Goal: Task Accomplishment & Management: Manage account settings

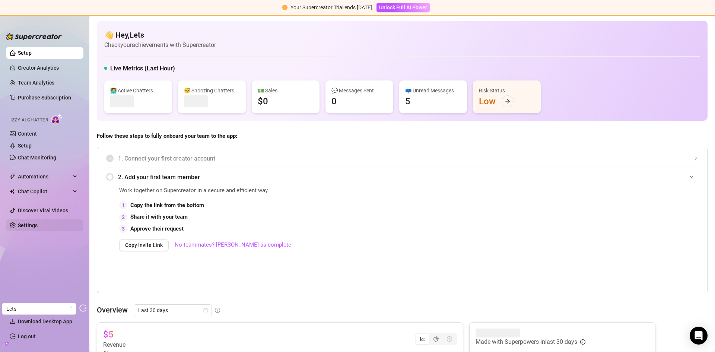
click at [36, 228] on link "Settings" at bounding box center [28, 225] width 20 height 6
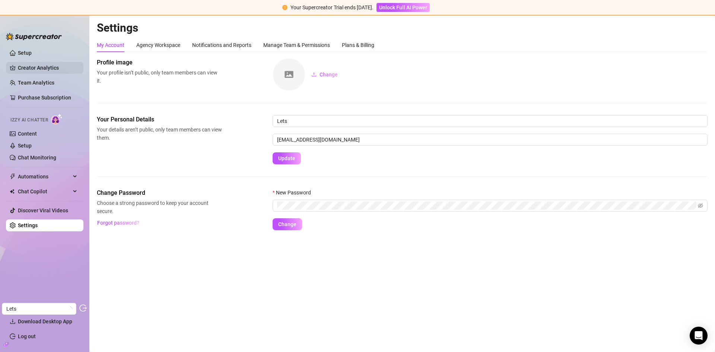
click at [32, 62] on link "Creator Analytics" at bounding box center [48, 68] width 60 height 12
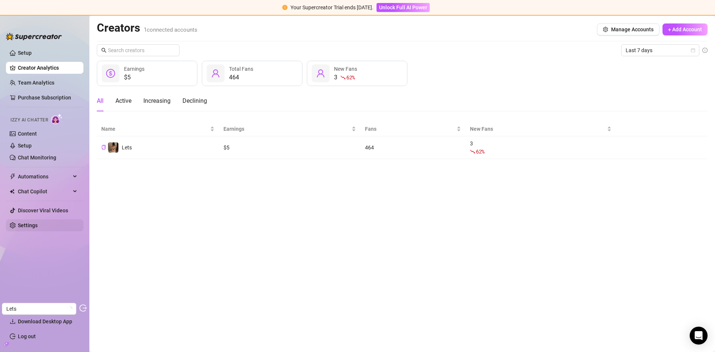
click at [28, 228] on link "Settings" at bounding box center [28, 225] width 20 height 6
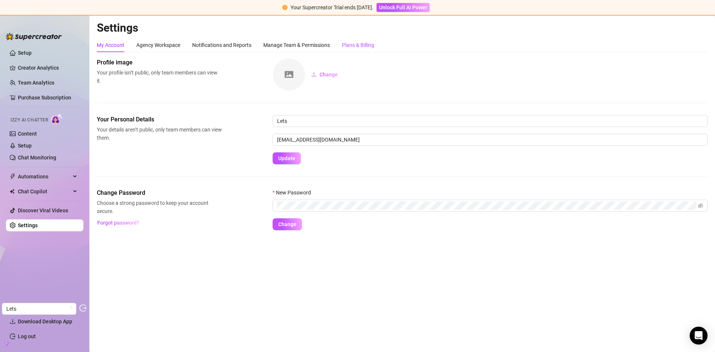
click at [371, 42] on div "Plans & Billing" at bounding box center [358, 45] width 32 height 8
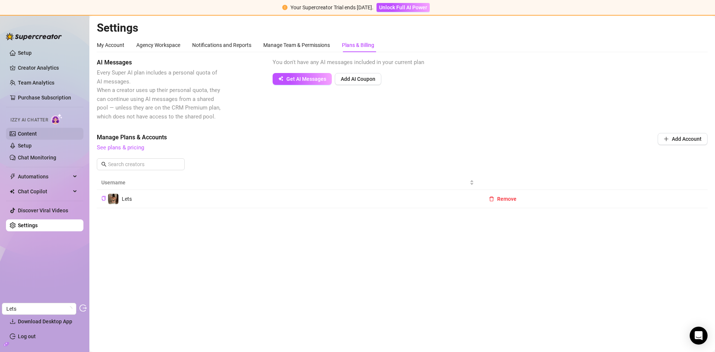
click at [28, 133] on link "Content" at bounding box center [27, 134] width 19 height 6
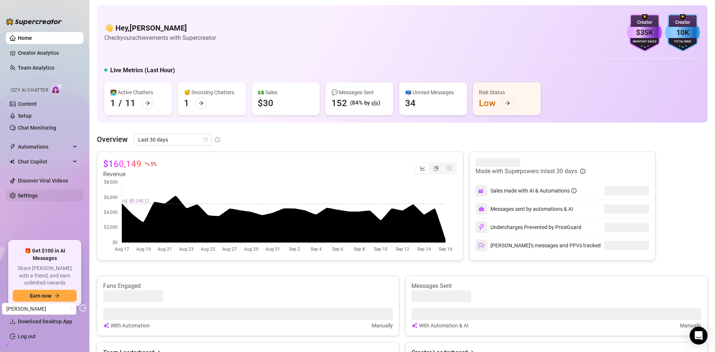
click at [31, 198] on link "Settings" at bounding box center [28, 195] width 20 height 6
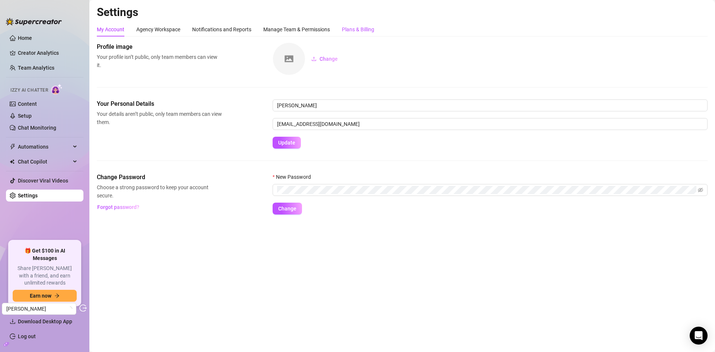
click at [363, 29] on div "Plans & Billing" at bounding box center [358, 29] width 32 height 8
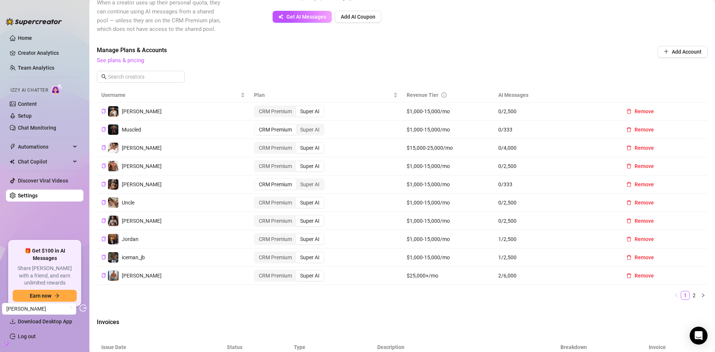
scroll to position [371, 0]
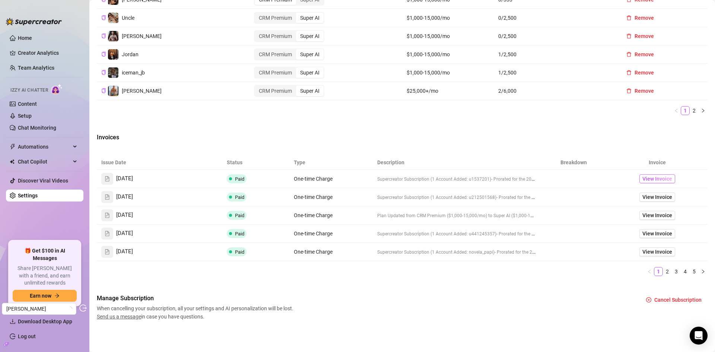
click at [644, 179] on span "View Invoice" at bounding box center [657, 179] width 30 height 8
click at [645, 195] on span "View Invoice" at bounding box center [657, 197] width 30 height 8
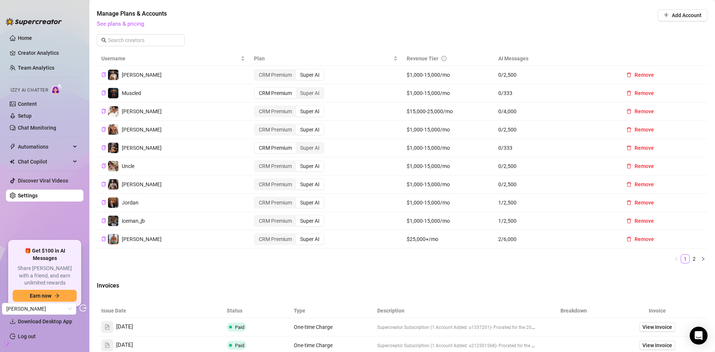
scroll to position [222, 0]
click at [690, 261] on link "2" at bounding box center [694, 259] width 8 height 8
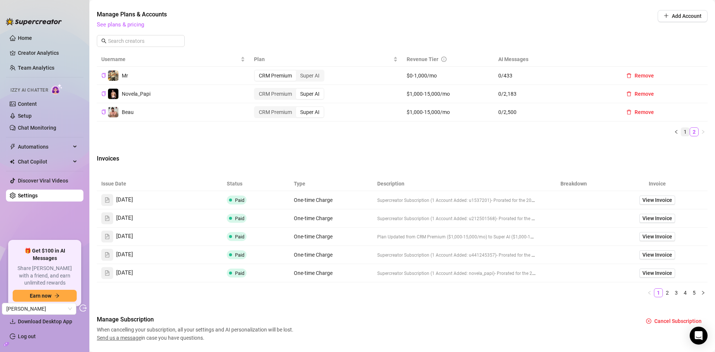
click at [681, 133] on link "1" at bounding box center [685, 132] width 8 height 8
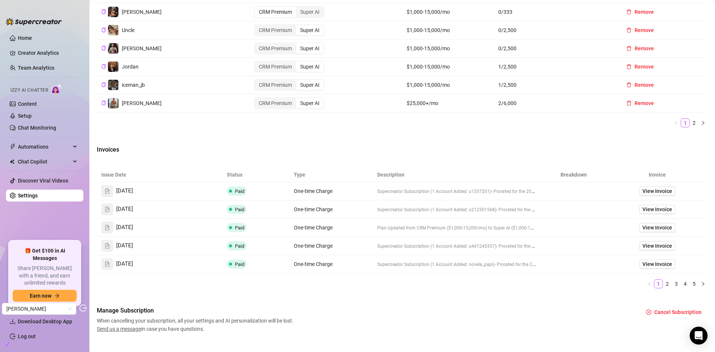
scroll to position [371, 0]
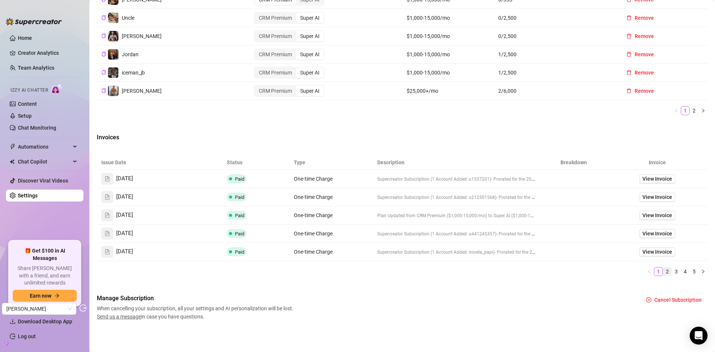
click at [665, 274] on link "2" at bounding box center [667, 271] width 8 height 8
click at [654, 273] on link "1" at bounding box center [658, 271] width 8 height 8
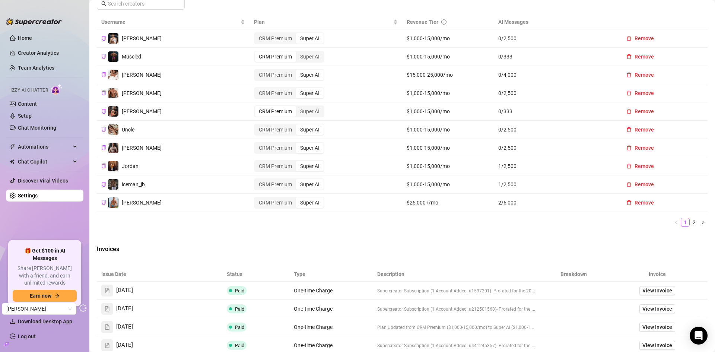
scroll to position [222, 0]
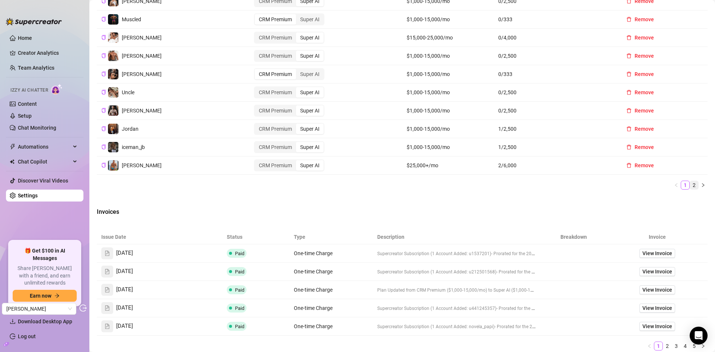
click at [691, 186] on link "2" at bounding box center [694, 185] width 8 height 8
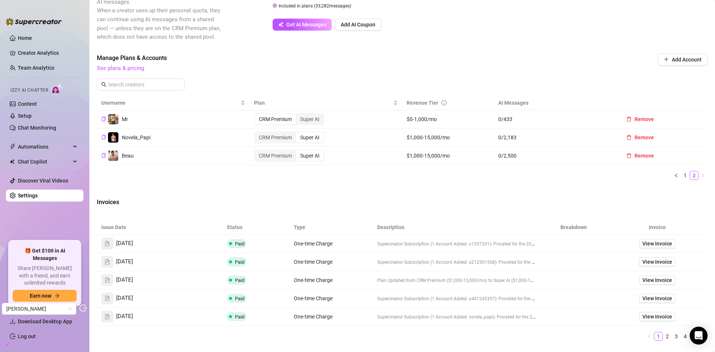
scroll to position [169, 0]
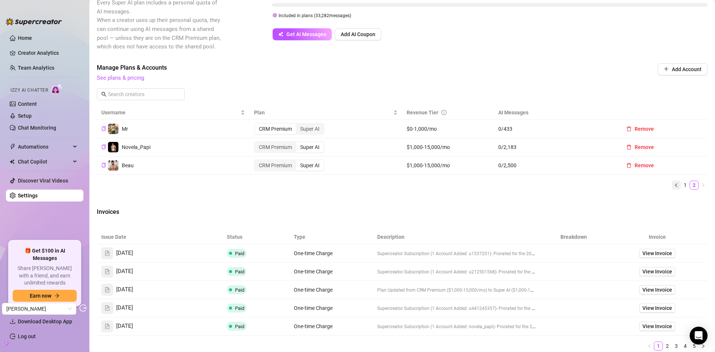
click at [674, 186] on icon "left" at bounding box center [676, 185] width 4 height 4
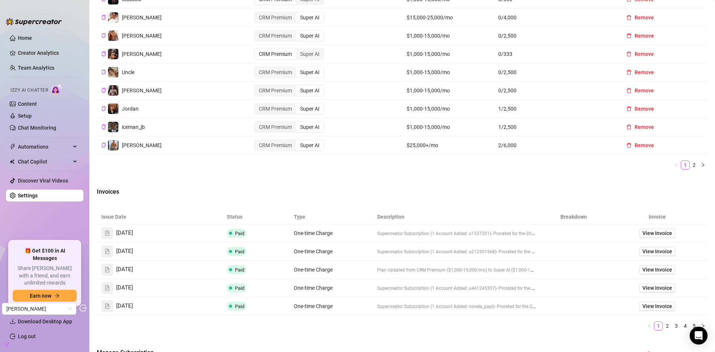
scroll to position [371, 0]
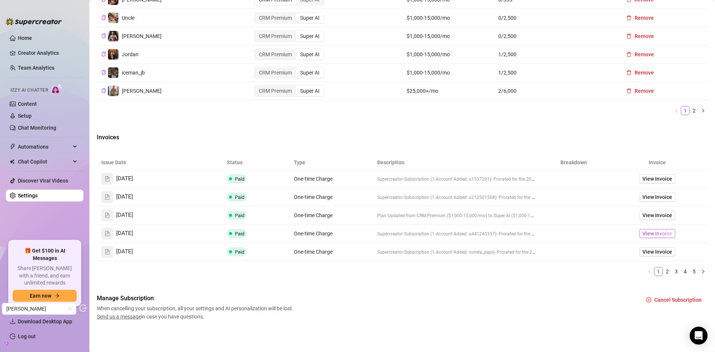
click at [656, 237] on span "View Invoice" at bounding box center [657, 233] width 30 height 8
click at [663, 271] on link "2" at bounding box center [667, 271] width 8 height 8
click at [642, 232] on span "View Invoice" at bounding box center [657, 233] width 30 height 8
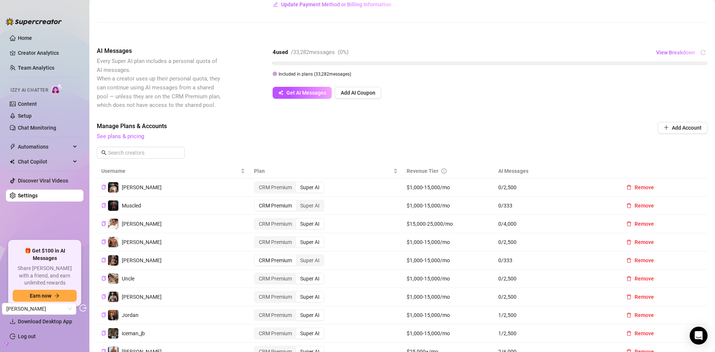
scroll to position [185, 0]
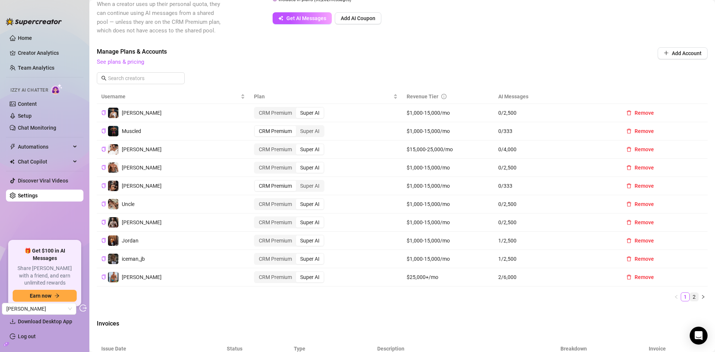
click at [690, 293] on link "2" at bounding box center [694, 297] width 8 height 8
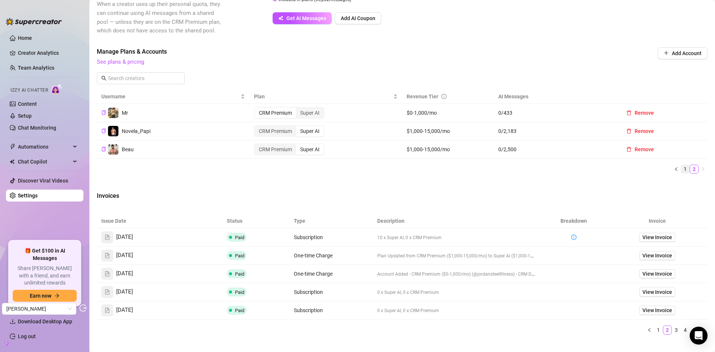
click at [681, 168] on link "1" at bounding box center [685, 169] width 8 height 8
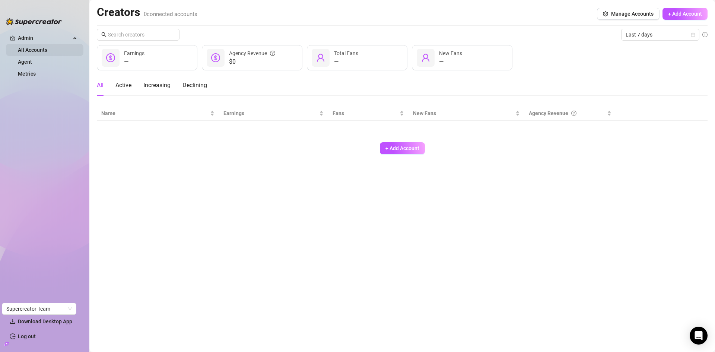
click at [31, 50] on link "All Accounts" at bounding box center [32, 50] width 29 height 6
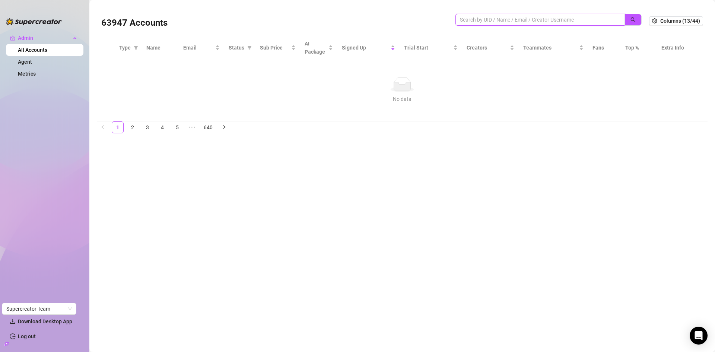
click at [492, 20] on input "search" at bounding box center [537, 20] width 154 height 8
click at [489, 16] on input "search" at bounding box center [537, 20] width 154 height 8
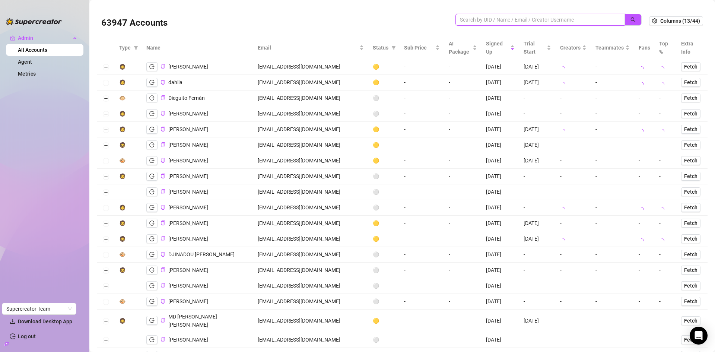
click at [490, 18] on input "search" at bounding box center [537, 20] width 154 height 8
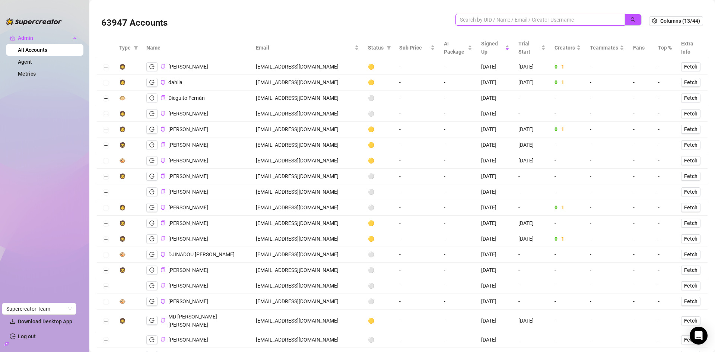
paste input "jakeken21@gmail.com"
click at [630, 22] on icon "search" at bounding box center [632, 19] width 5 height 5
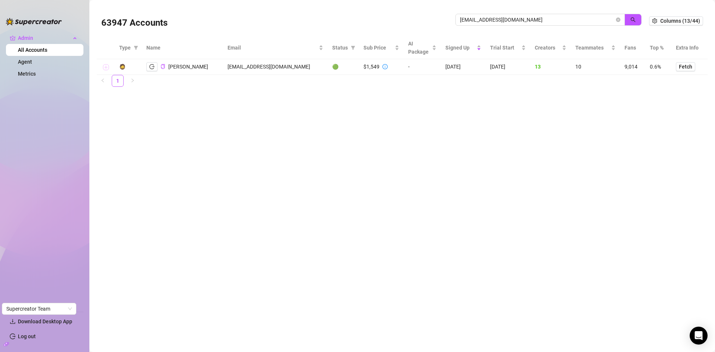
click at [104, 64] on button "Expand row" at bounding box center [106, 67] width 6 height 6
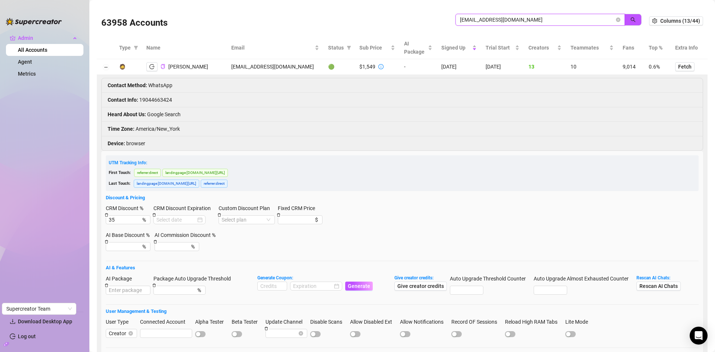
drag, startPoint x: 543, startPoint y: 22, endPoint x: 401, endPoint y: 27, distance: 141.5
click at [401, 27] on div "63958 Accounts jakeken21@gmail.com" at bounding box center [375, 20] width 548 height 25
paste input "caribbeansolez"
click at [632, 22] on button "button" at bounding box center [632, 20] width 17 height 12
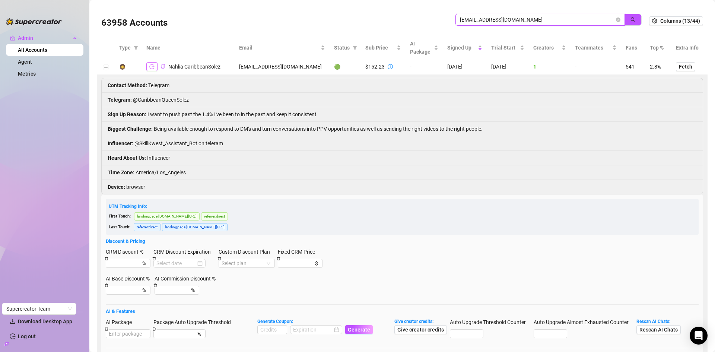
type input "caribbeansolez@gmail.com"
click at [149, 67] on icon "logout" at bounding box center [151, 66] width 5 height 5
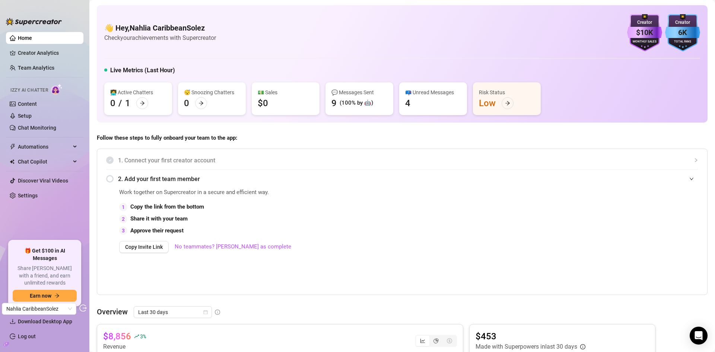
click at [38, 196] on link "Settings" at bounding box center [28, 195] width 20 height 6
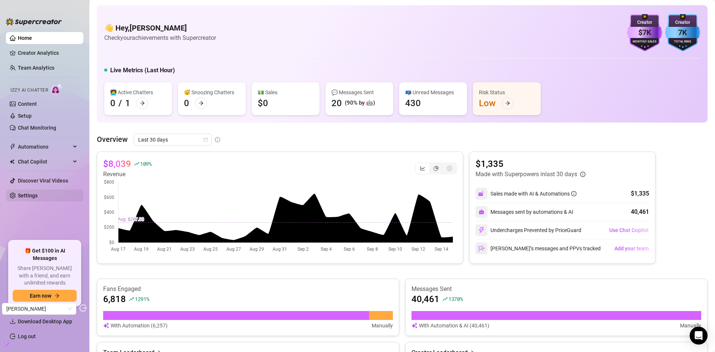
click at [35, 192] on link "Settings" at bounding box center [28, 195] width 20 height 6
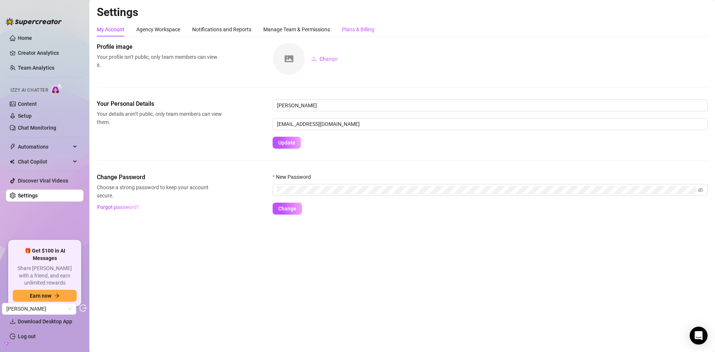
click at [351, 32] on div "Plans & Billing" at bounding box center [358, 29] width 32 height 8
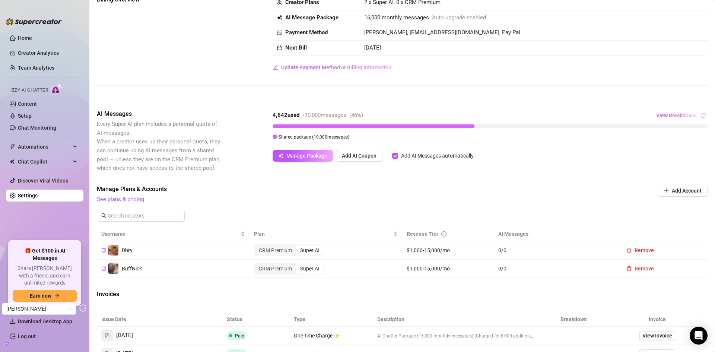
scroll to position [37, 0]
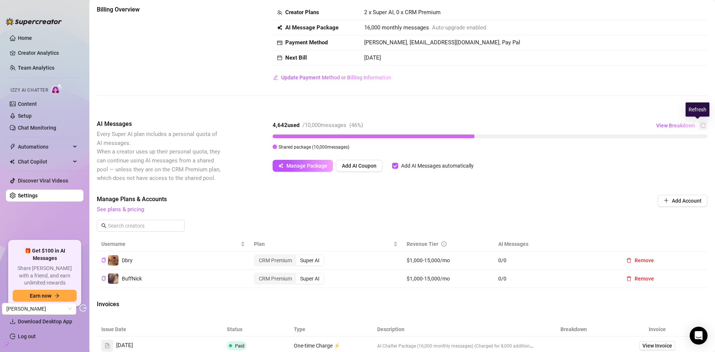
click at [698, 127] on button "button" at bounding box center [702, 125] width 9 height 9
click at [676, 127] on span "View Breakdown" at bounding box center [675, 125] width 39 height 6
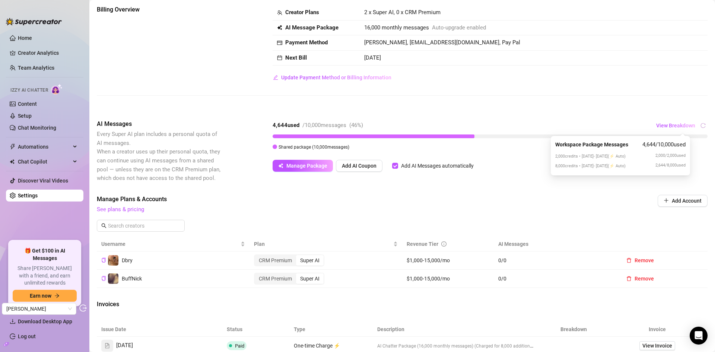
click at [618, 114] on div "Billing Overview Creator Plans 2 x Super AI, 0 x CRM Premium AI Message Package…" at bounding box center [402, 246] width 610 height 482
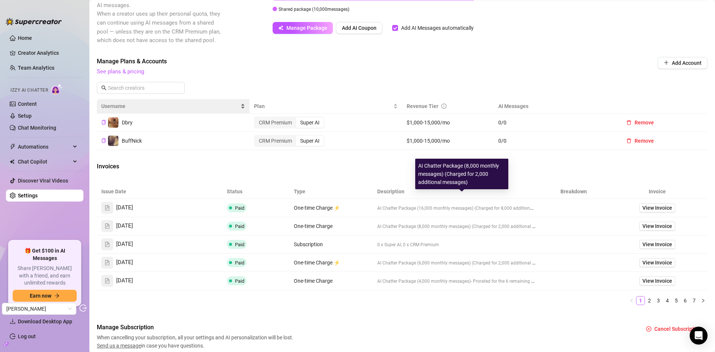
scroll to position [130, 0]
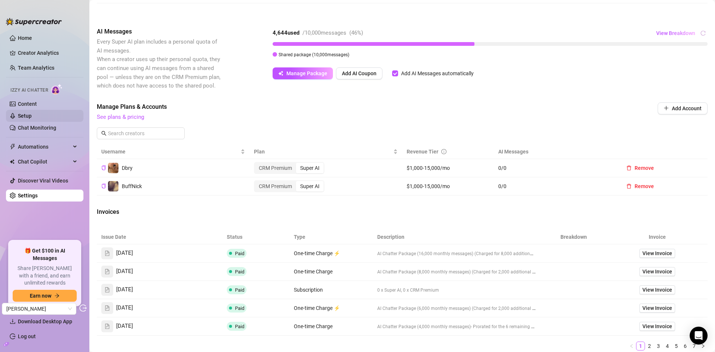
click at [29, 113] on link "Setup" at bounding box center [25, 116] width 14 height 6
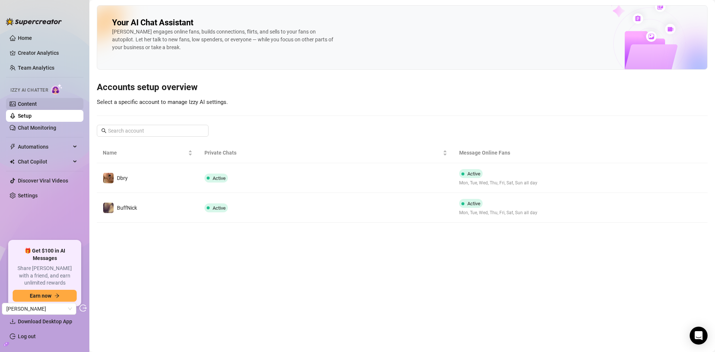
click at [29, 104] on link "Content" at bounding box center [27, 104] width 19 height 6
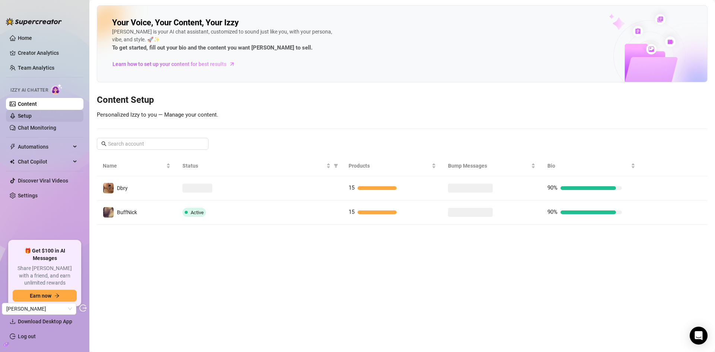
click at [29, 113] on link "Setup" at bounding box center [25, 116] width 14 height 6
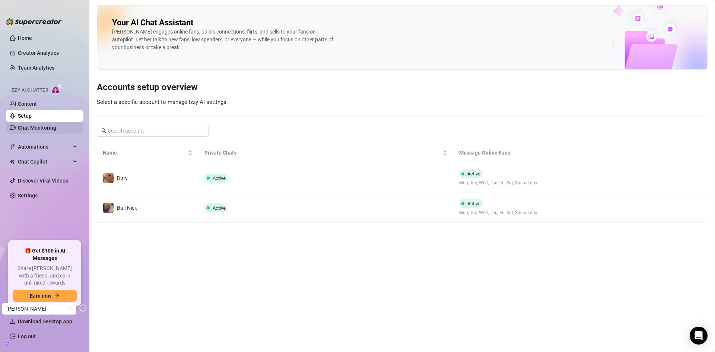
click at [34, 129] on link "Chat Monitoring" at bounding box center [37, 128] width 38 height 6
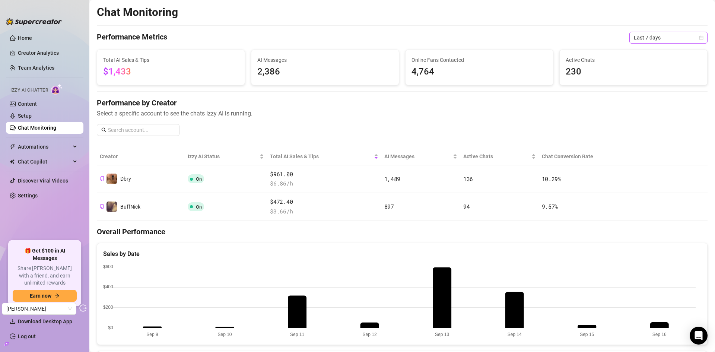
click at [664, 39] on span "Last 7 days" at bounding box center [667, 37] width 69 height 11
click at [652, 52] on div "Last 24 hours" at bounding box center [662, 52] width 66 height 8
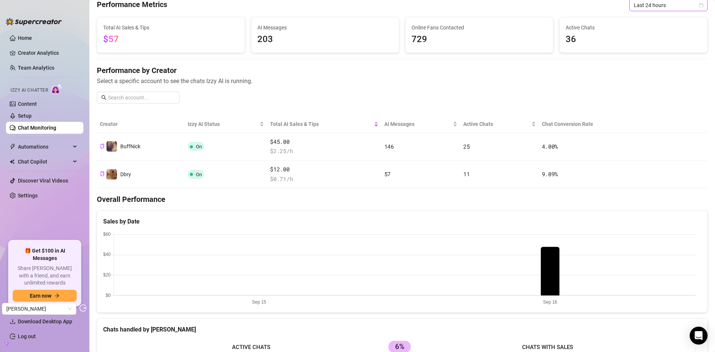
scroll to position [74, 0]
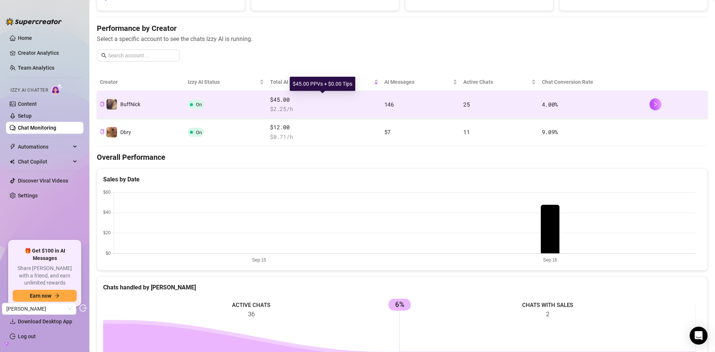
click at [330, 99] on span "$45.00" at bounding box center [324, 99] width 108 height 9
